Goal: Complete application form

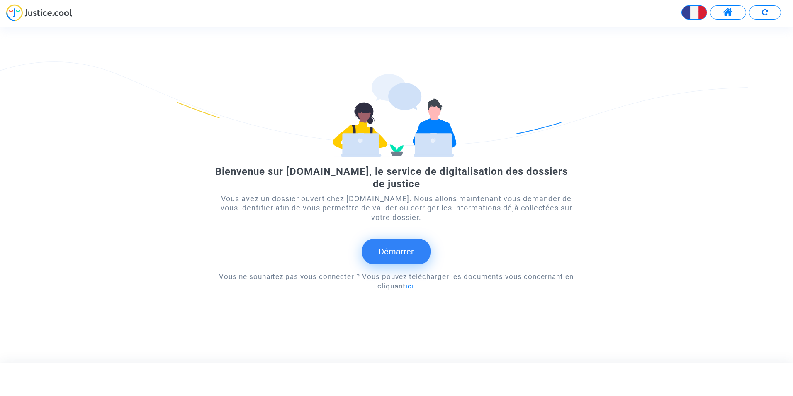
click at [402, 263] on button "Démarrer" at bounding box center [396, 251] width 68 height 26
click at [405, 254] on button "Démarrer" at bounding box center [396, 251] width 68 height 26
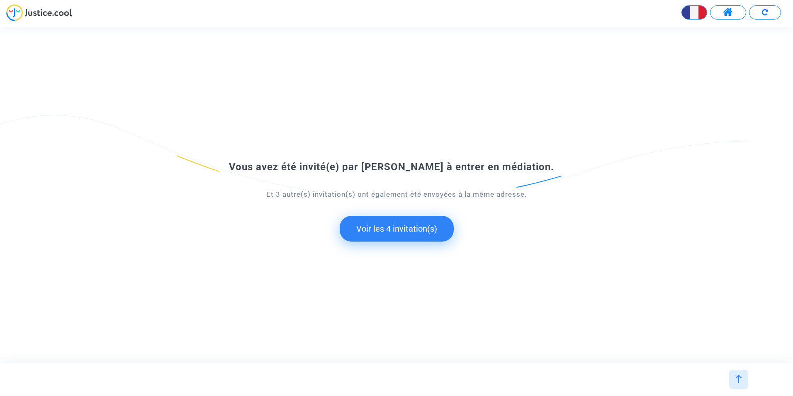
click at [406, 235] on button "Voir les 4 invitation(s)" at bounding box center [397, 229] width 114 height 26
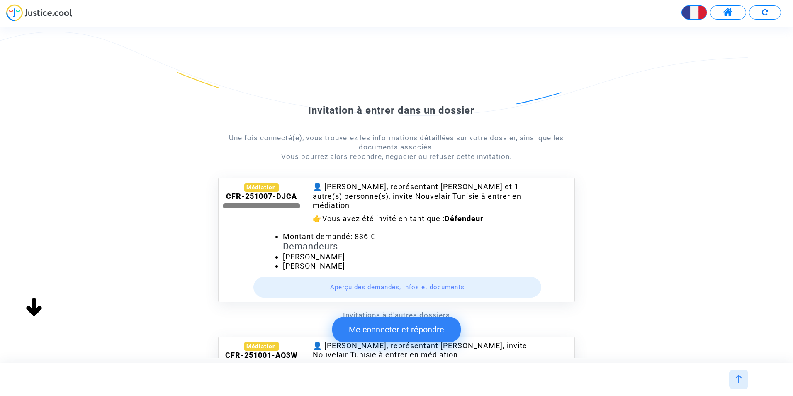
click at [391, 286] on button "Aperçu des demandes, infos et documents" at bounding box center [397, 287] width 288 height 21
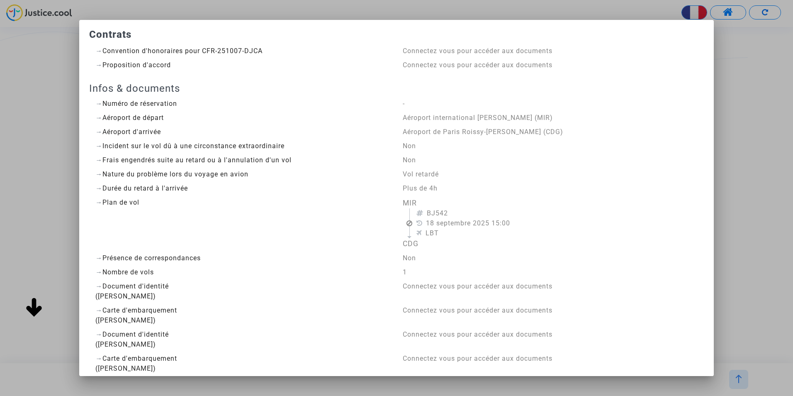
drag, startPoint x: 205, startPoint y: 49, endPoint x: 266, endPoint y: 51, distance: 60.6
click at [266, 51] on div "→ Convention d'honoraires pour CFR-251007-DJCA" at bounding box center [242, 51] width 295 height 10
drag, startPoint x: 266, startPoint y: 51, endPoint x: 248, endPoint y: 49, distance: 18.4
copy div "CFR-251007-DJCA"
